Goal: Find specific page/section: Find specific page/section

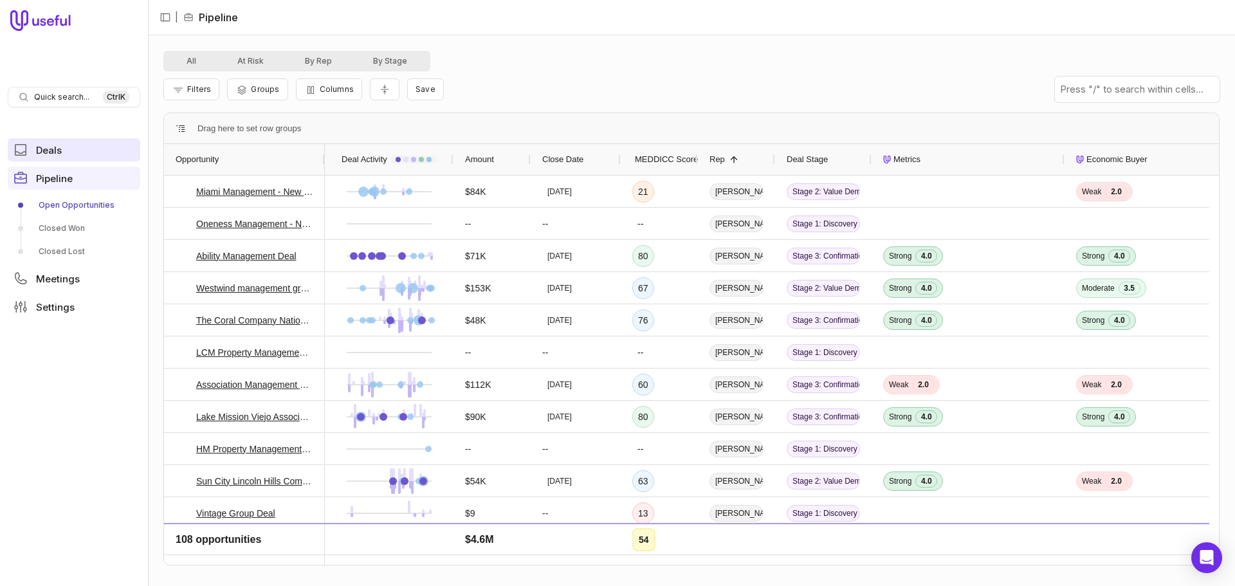
click at [65, 148] on link "Deals" at bounding box center [74, 149] width 133 height 23
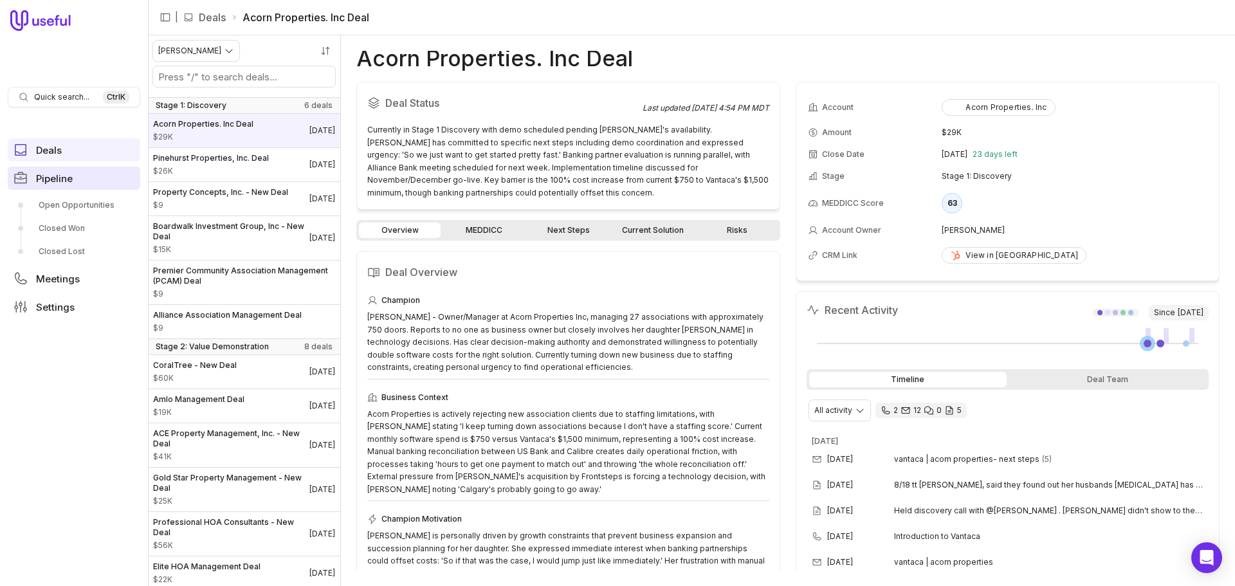
click at [81, 177] on link "Pipeline" at bounding box center [74, 178] width 133 height 23
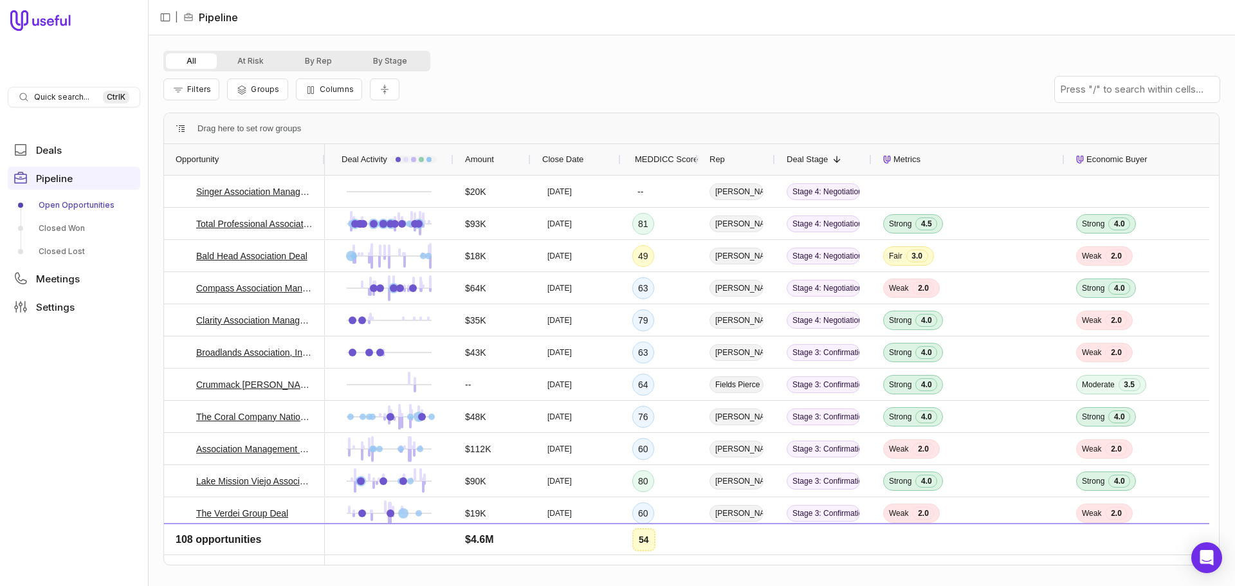
click at [734, 159] on div "Rep" at bounding box center [736, 159] width 54 height 24
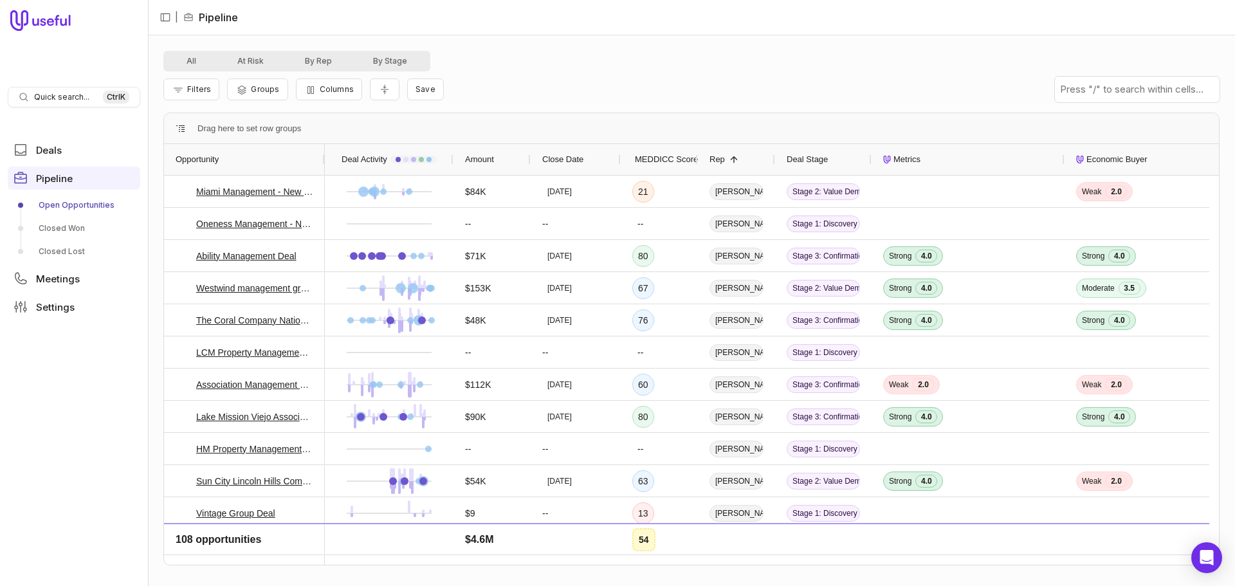
click at [734, 159] on span at bounding box center [734, 159] width 10 height 10
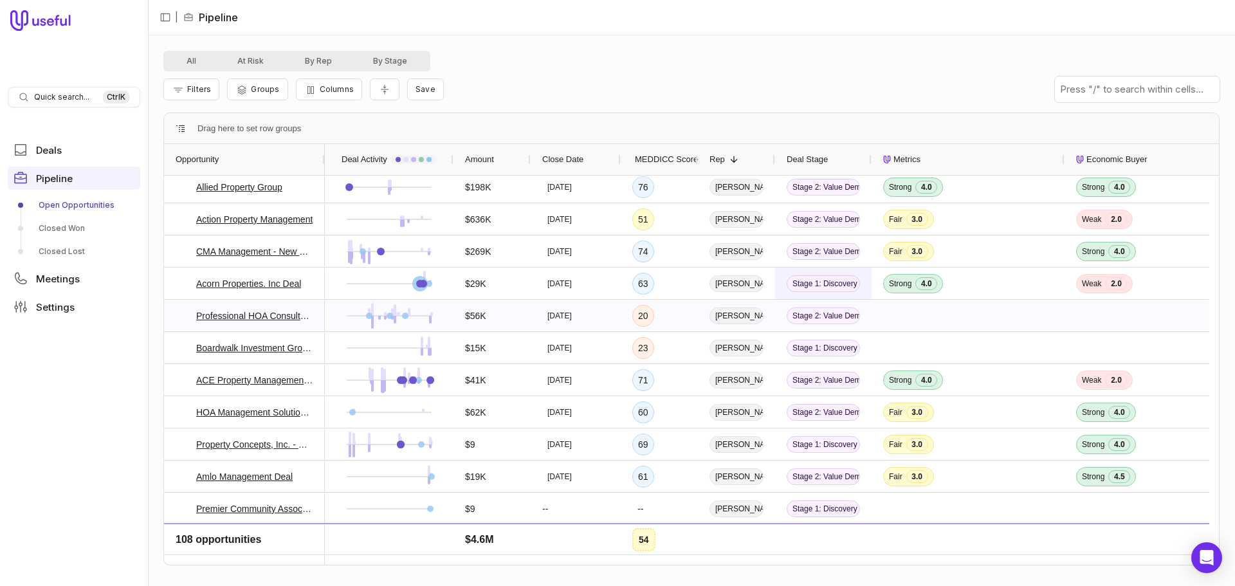
scroll to position [1598, 0]
